Goal: Navigation & Orientation: Find specific page/section

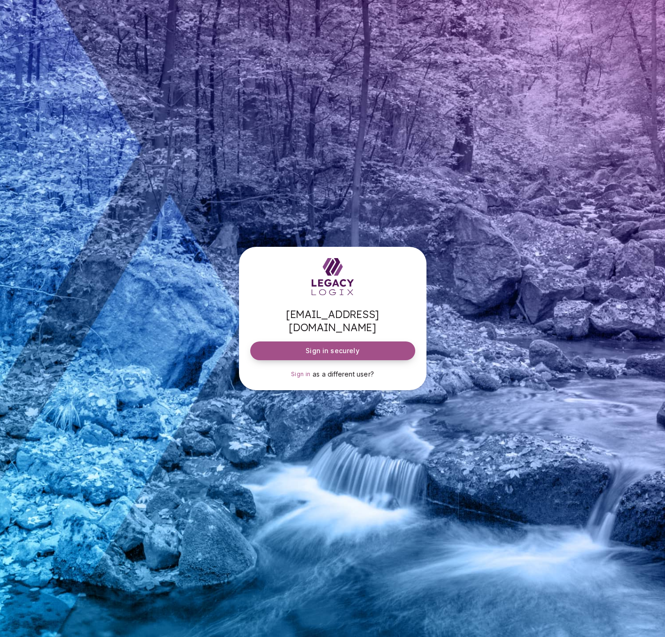
click at [326, 346] on span "Sign in securely" at bounding box center [331, 350] width 53 height 9
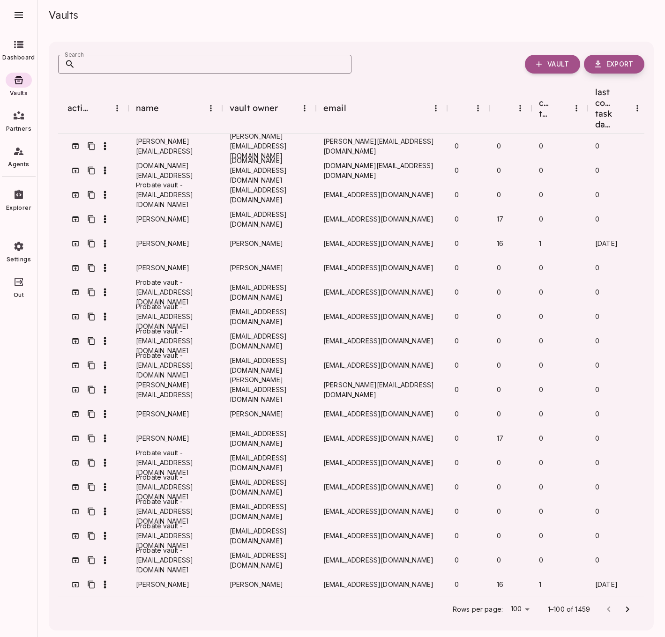
click at [619, 66] on span "Export" at bounding box center [619, 64] width 27 height 8
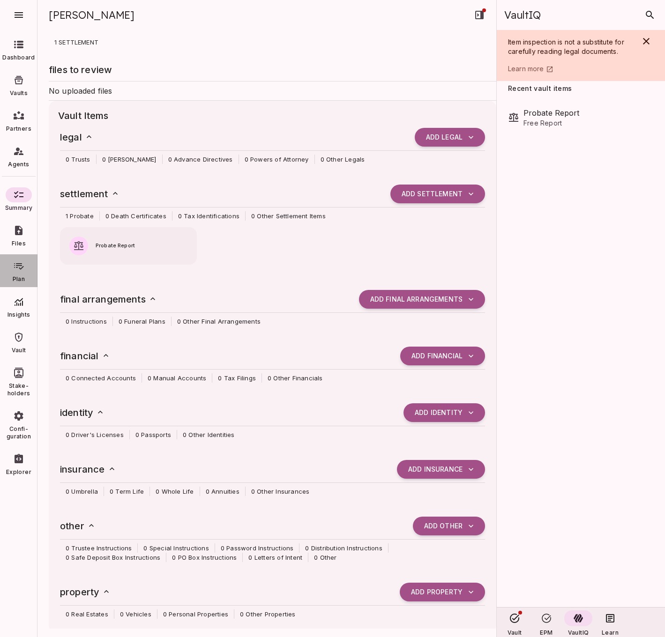
click at [16, 273] on div at bounding box center [19, 266] width 26 height 15
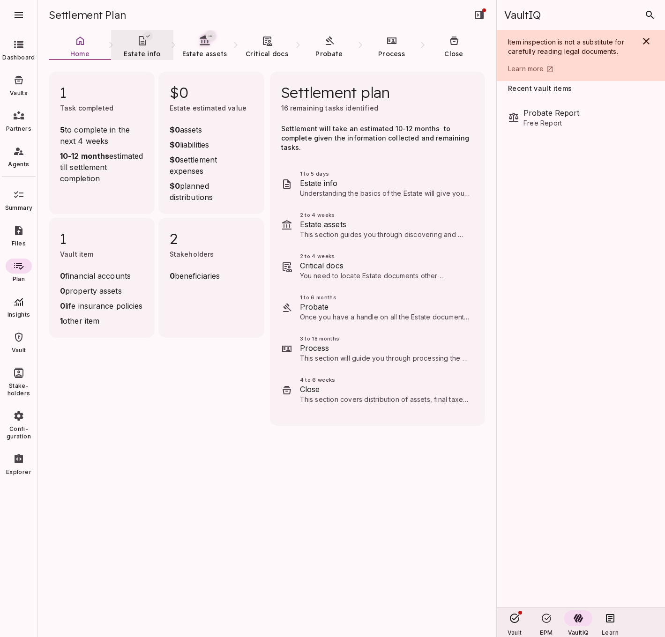
click at [139, 53] on span "Estate info" at bounding box center [142, 54] width 37 height 8
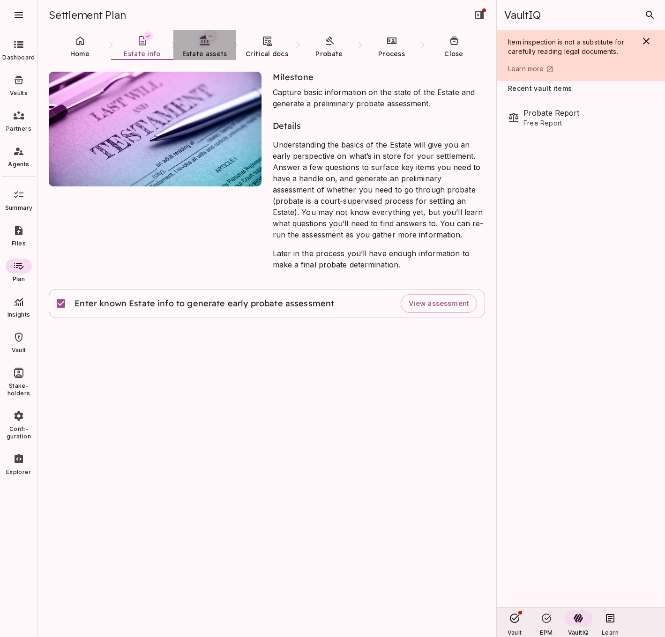
click at [201, 56] on span "Estate assets" at bounding box center [204, 54] width 45 height 8
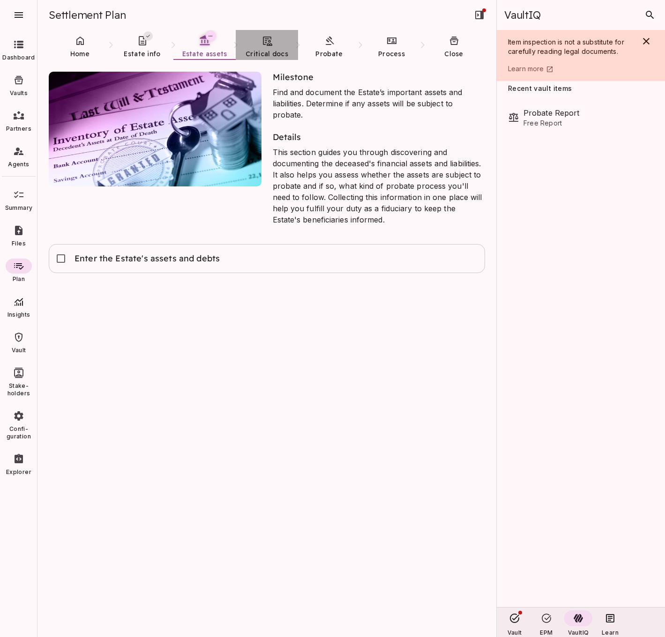
click at [259, 58] on span "Critical docs" at bounding box center [266, 53] width 43 height 9
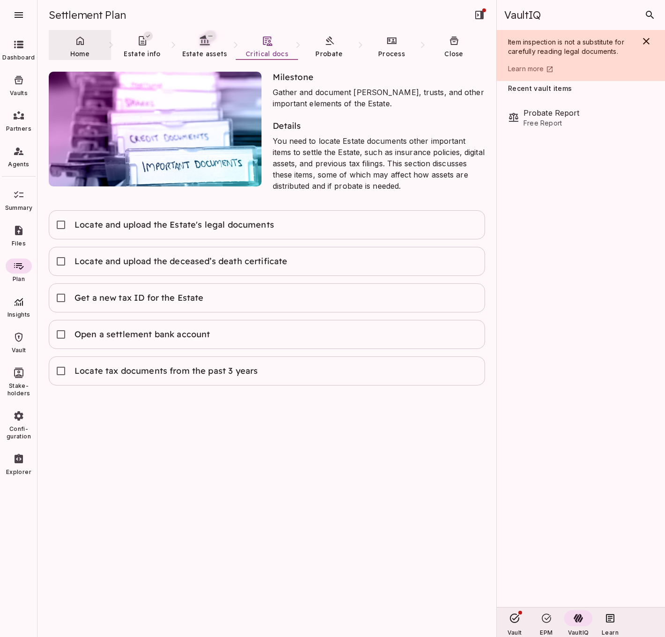
click at [84, 50] on span "Home" at bounding box center [79, 54] width 19 height 8
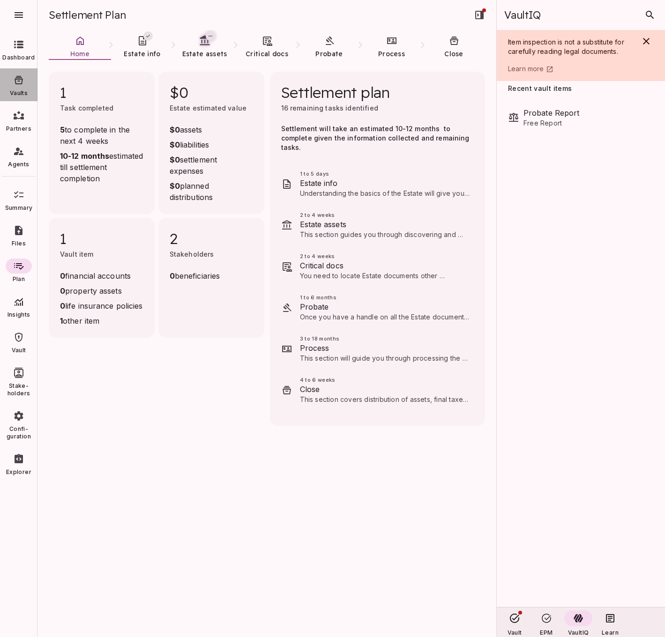
click at [20, 89] on span "Vaults" at bounding box center [19, 92] width 18 height 7
